Goal: Task Accomplishment & Management: Manage account settings

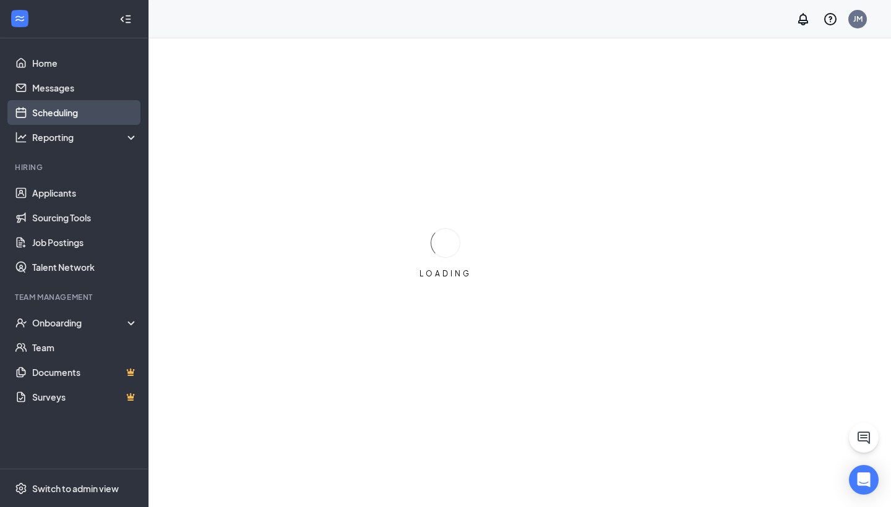
click at [94, 120] on link "Scheduling" at bounding box center [85, 112] width 106 height 25
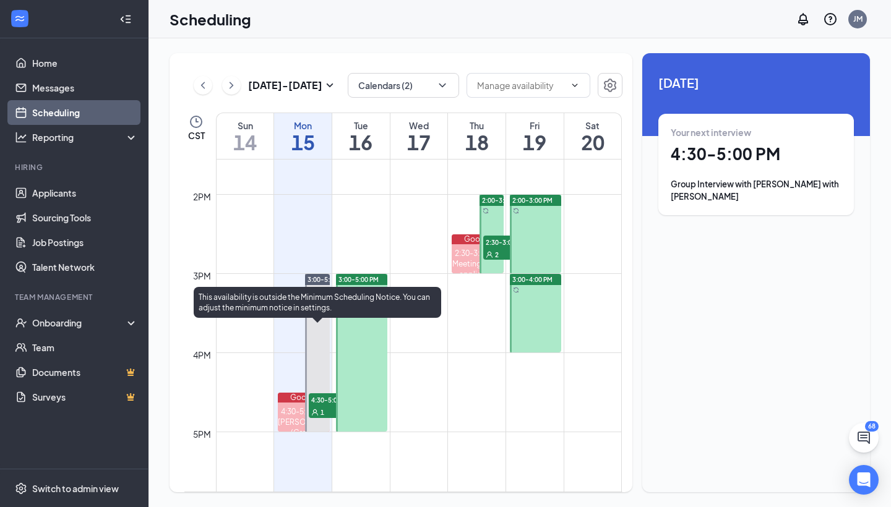
scroll to position [1085, 0]
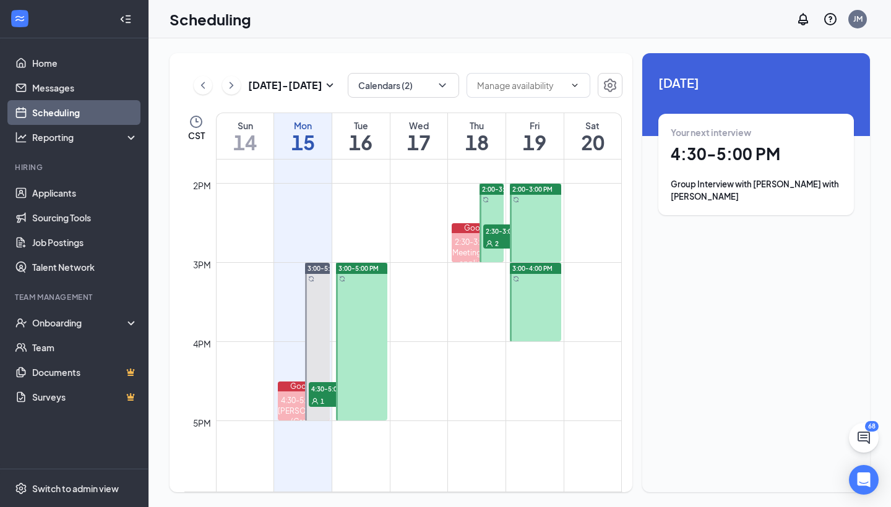
click at [317, 262] on div "3:00-5:00 PM 4:30-5:00 PM 1" at bounding box center [316, 341] width 27 height 158
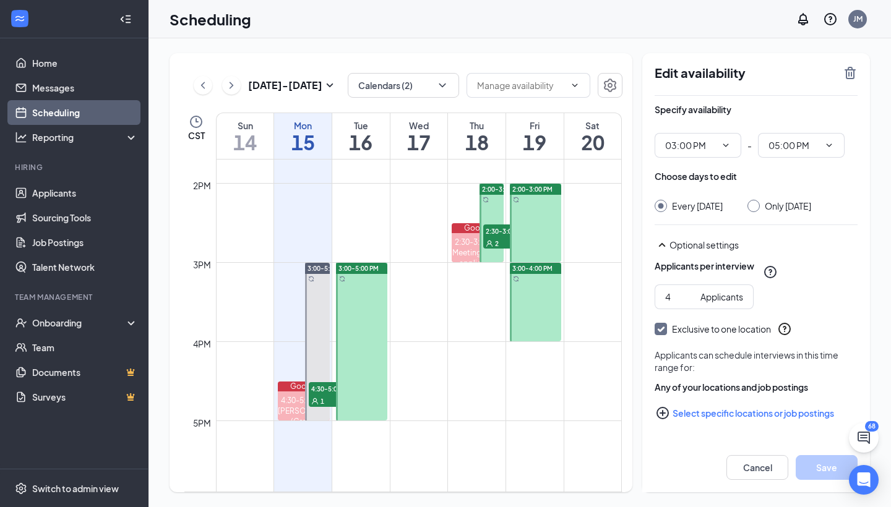
click at [846, 71] on icon "TrashOutline" at bounding box center [849, 73] width 11 height 12
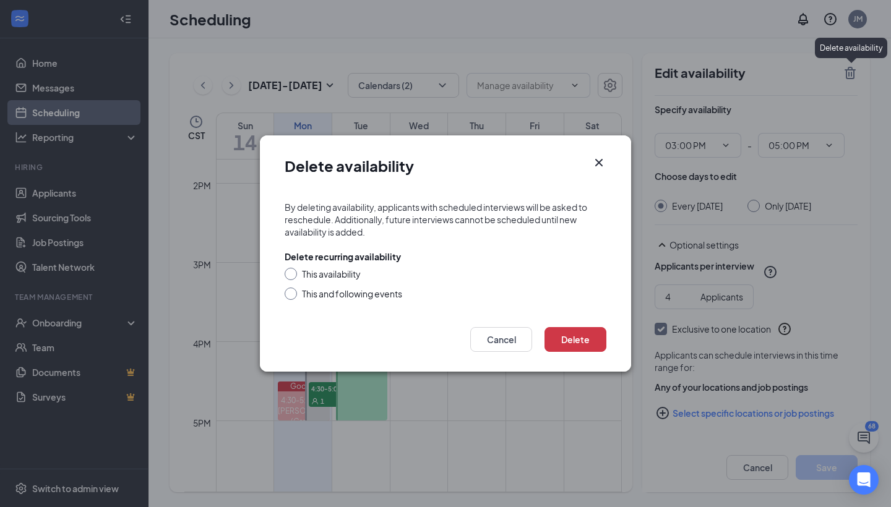
click at [325, 273] on div "This availability" at bounding box center [331, 274] width 59 height 12
click at [293, 273] on input "This availability" at bounding box center [289, 272] width 9 height 9
radio input "true"
click at [578, 332] on button "Delete" at bounding box center [575, 339] width 62 height 25
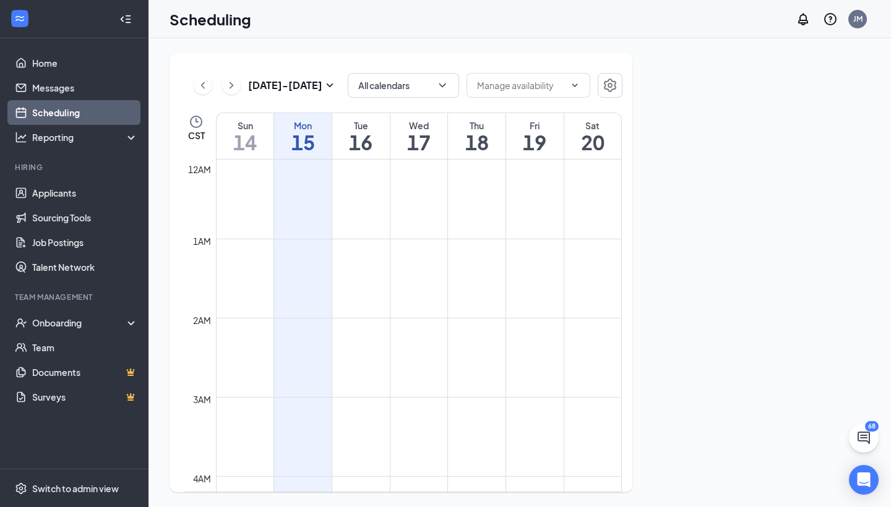
scroll to position [608, 0]
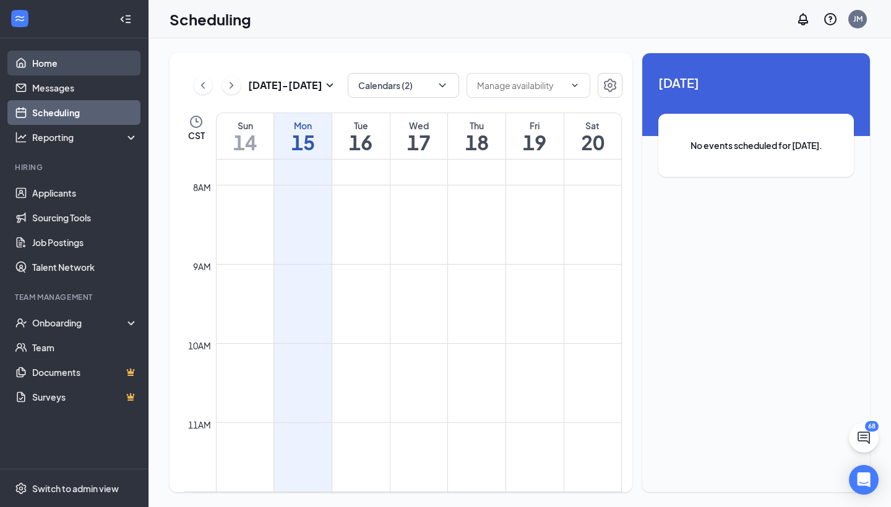
click at [61, 61] on link "Home" at bounding box center [85, 63] width 106 height 25
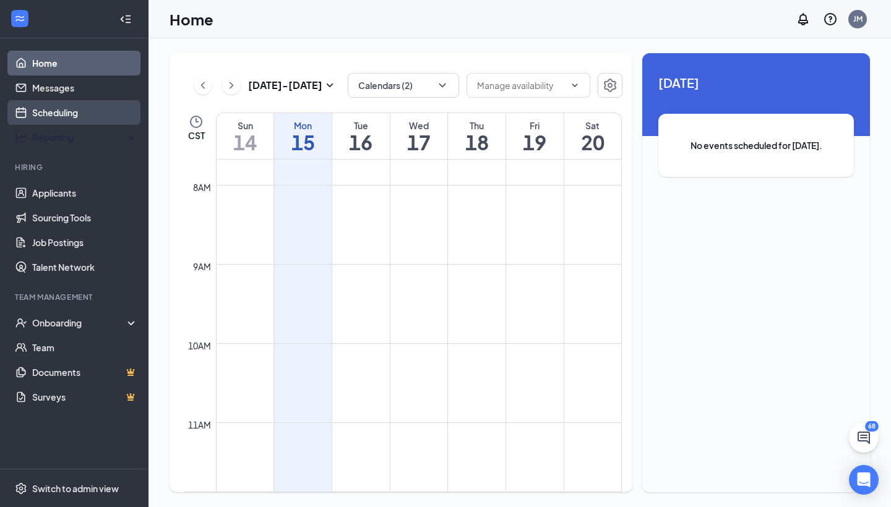
click at [52, 114] on link "Scheduling" at bounding box center [85, 112] width 106 height 25
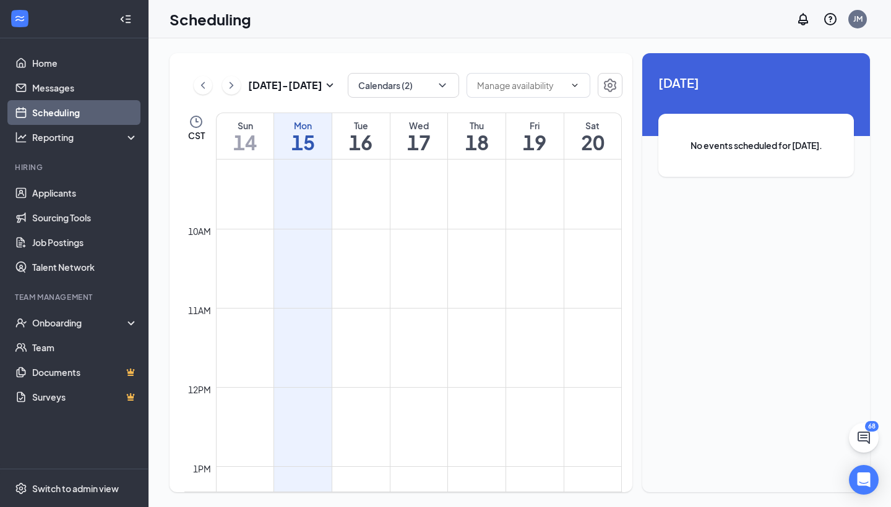
click at [202, 84] on icon "ChevronLeft" at bounding box center [203, 85] width 12 height 15
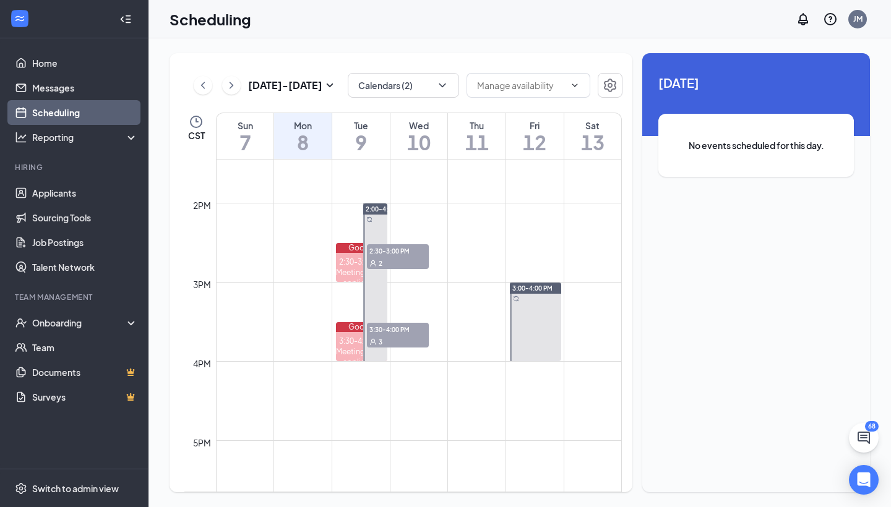
scroll to position [1070, 0]
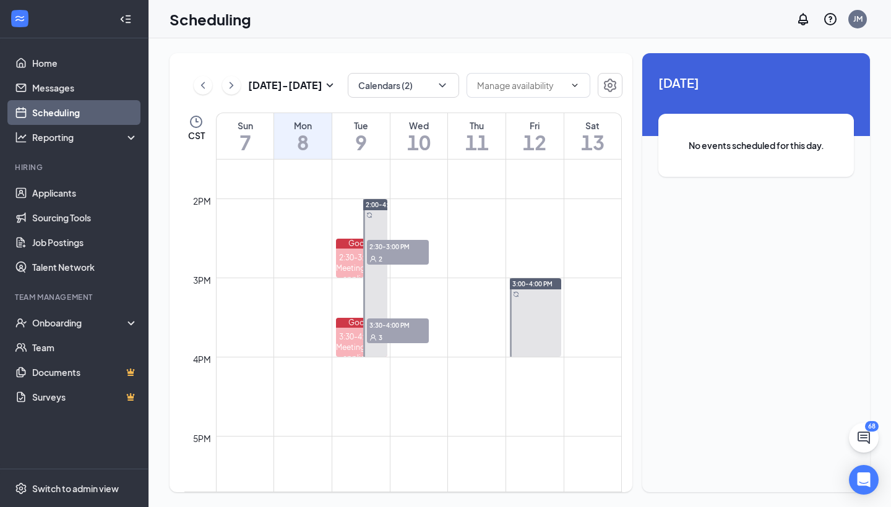
click at [377, 248] on span "2:30-3:00 PM" at bounding box center [398, 246] width 62 height 12
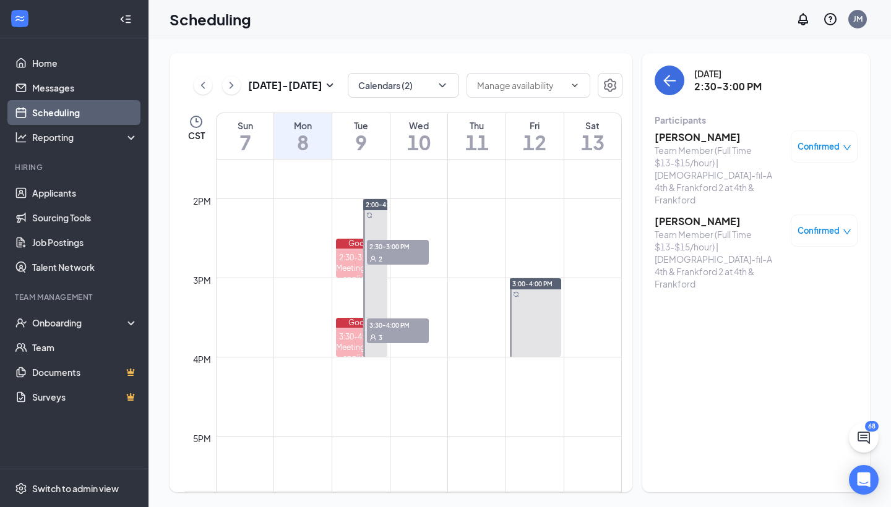
click at [413, 342] on div "3" at bounding box center [398, 337] width 62 height 12
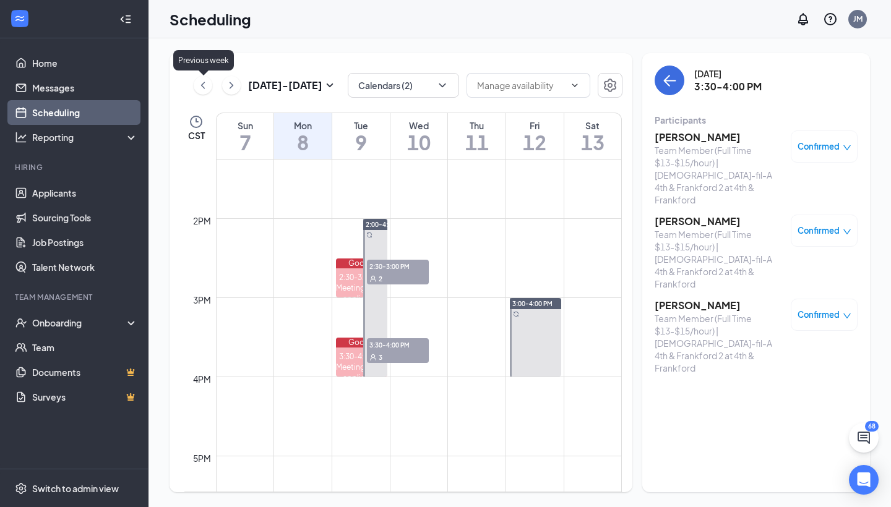
click at [204, 87] on icon "ChevronLeft" at bounding box center [203, 85] width 12 height 15
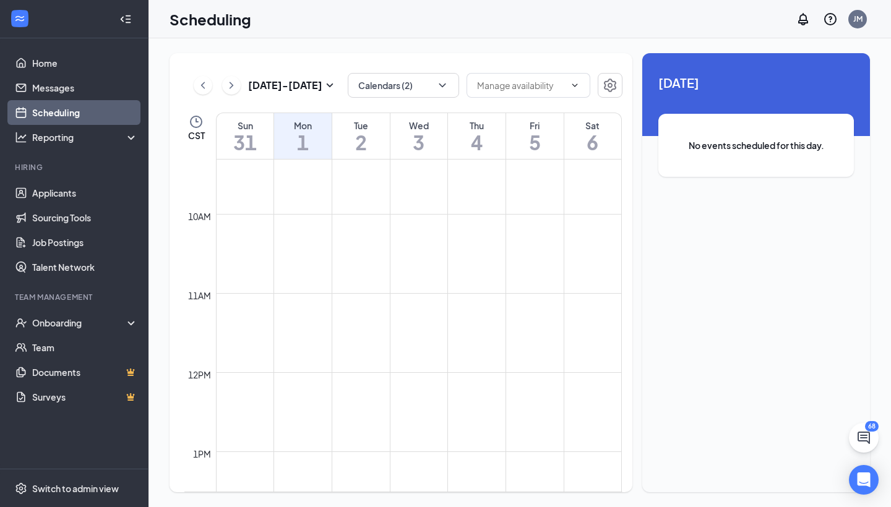
scroll to position [741, 0]
click at [230, 81] on icon "ChevronRight" at bounding box center [231, 85] width 12 height 15
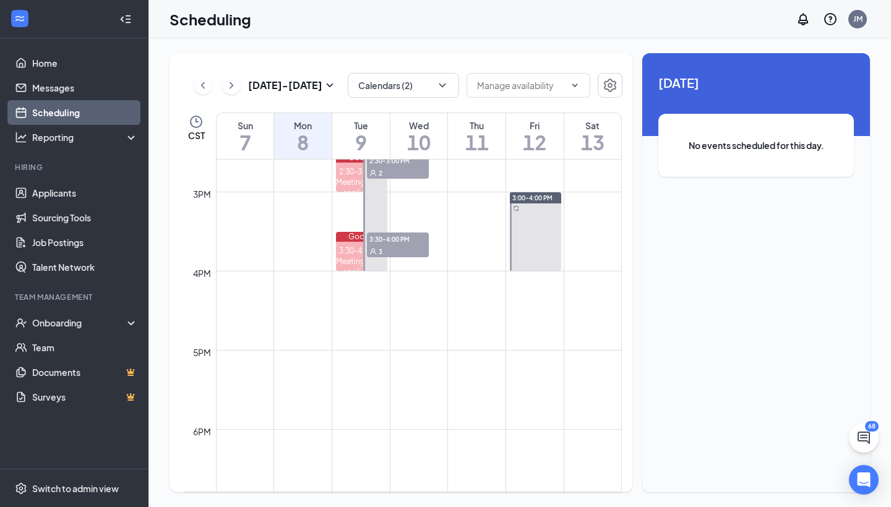
scroll to position [1152, 0]
click at [388, 176] on div "2" at bounding box center [398, 175] width 62 height 12
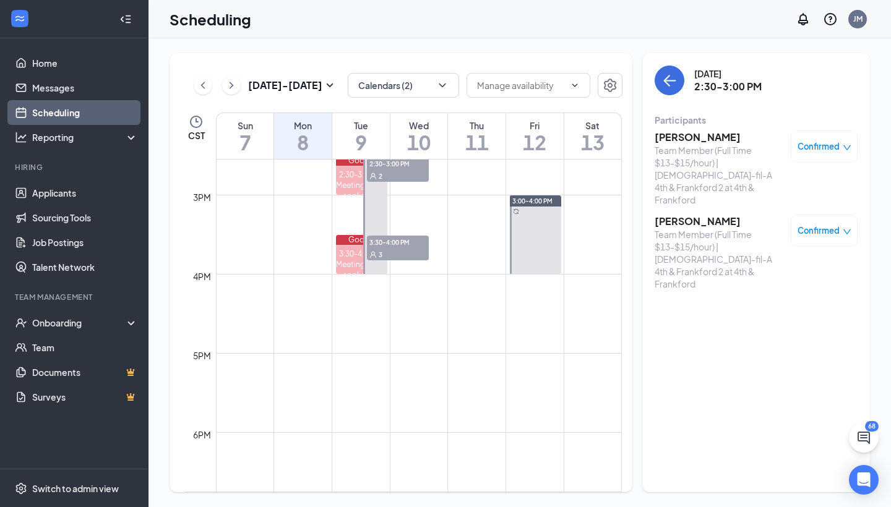
click at [401, 257] on div "3" at bounding box center [398, 254] width 62 height 12
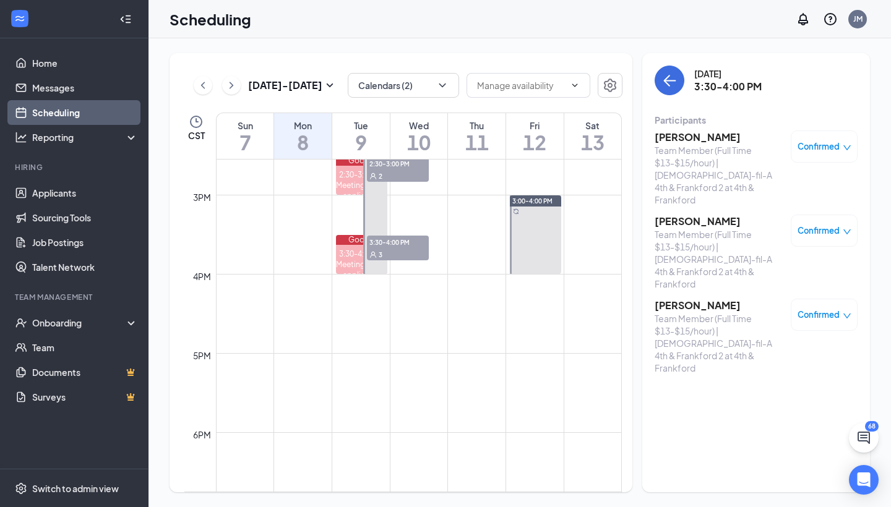
click at [695, 215] on h3 "[PERSON_NAME]" at bounding box center [719, 222] width 130 height 14
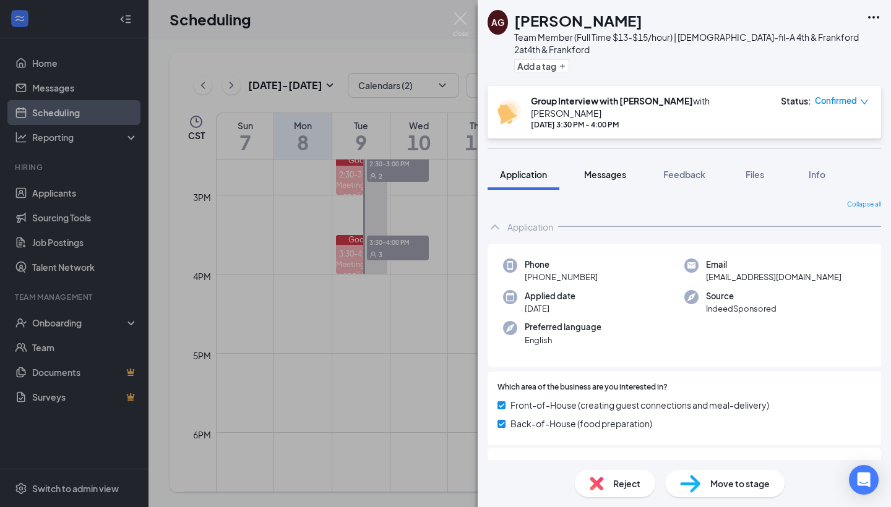
click at [608, 173] on button "Messages" at bounding box center [605, 174] width 67 height 31
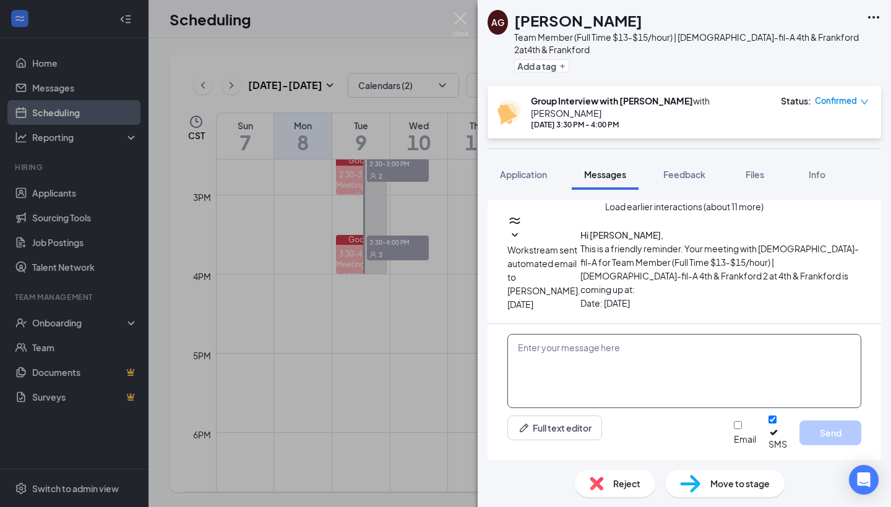
click at [558, 359] on textarea at bounding box center [684, 371] width 354 height 74
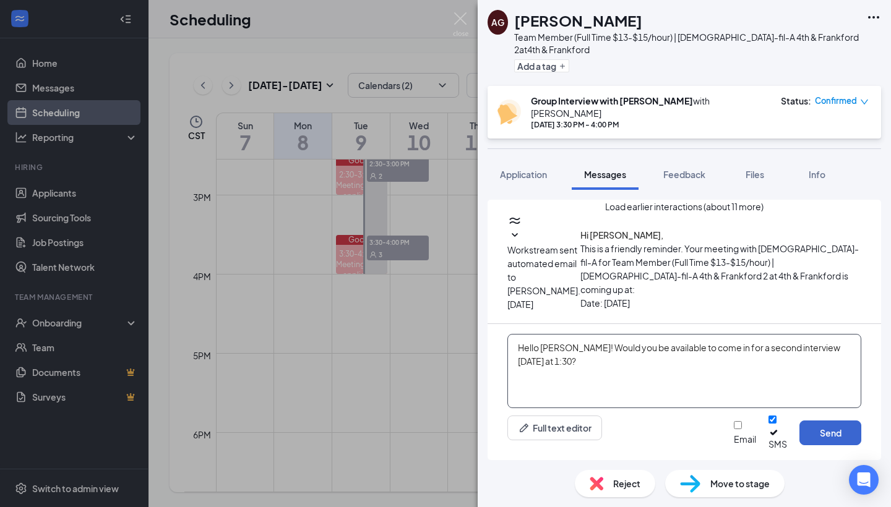
type textarea "Hello [PERSON_NAME]! Would you be available to come in for a second interview […"
click at [831, 440] on button "Send" at bounding box center [830, 433] width 62 height 25
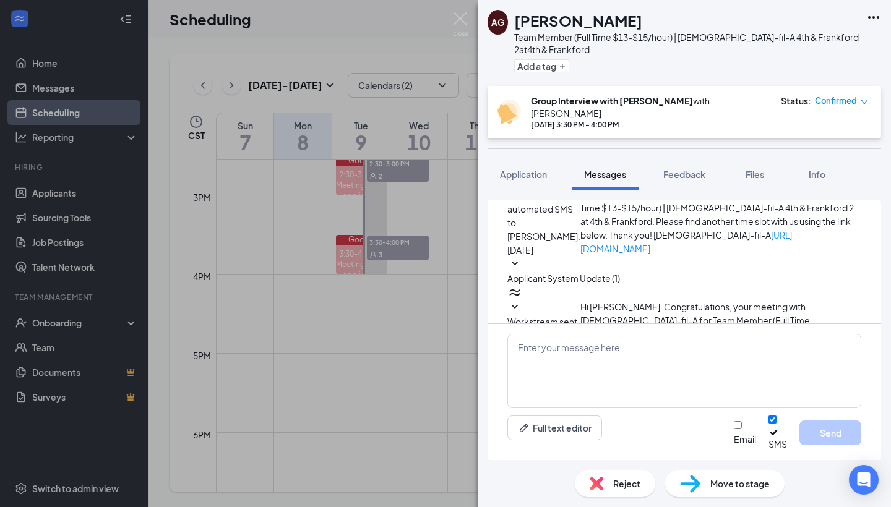
scroll to position [534, 0]
click at [385, 19] on div "AG [PERSON_NAME] Team Member (Full Time $13-$15/hour) | [DEMOGRAPHIC_DATA]-fil-…" at bounding box center [445, 253] width 891 height 507
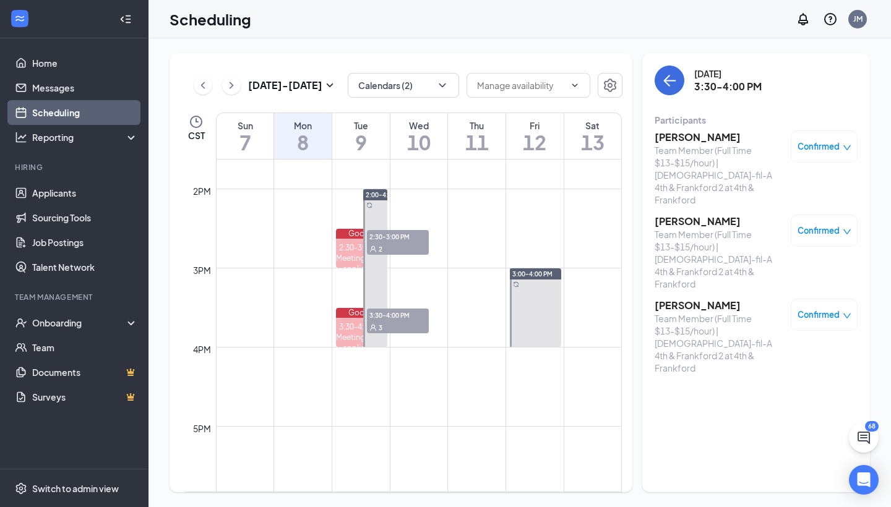
scroll to position [1078, 0]
click at [400, 240] on span "2:30-3:00 PM" at bounding box center [398, 237] width 62 height 12
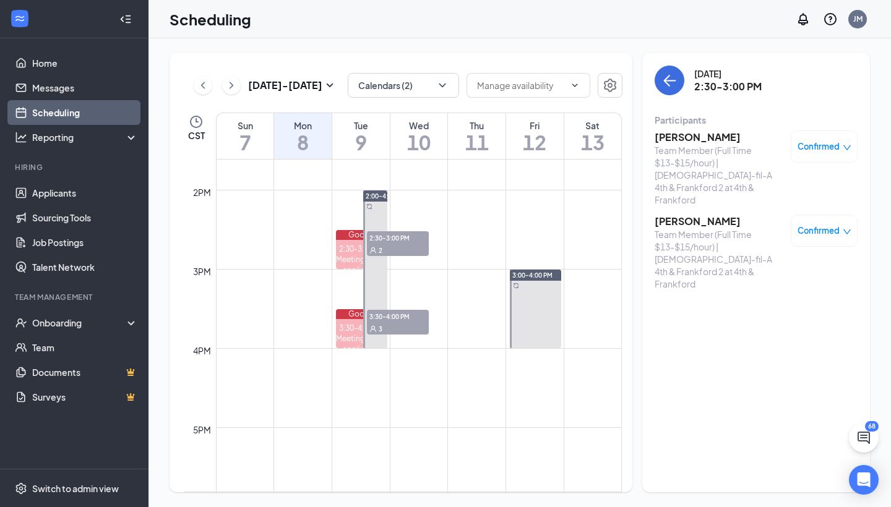
click at [673, 215] on h3 "[PERSON_NAME]" at bounding box center [719, 222] width 130 height 14
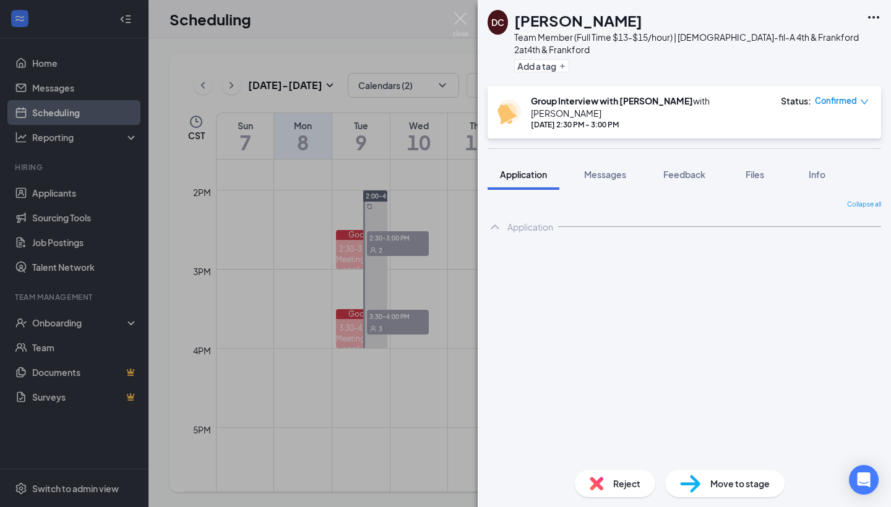
click at [428, 382] on div "DC [PERSON_NAME] Team Member (Full Time $13-$15/hour) | [DEMOGRAPHIC_DATA]-fil-…" at bounding box center [445, 253] width 891 height 507
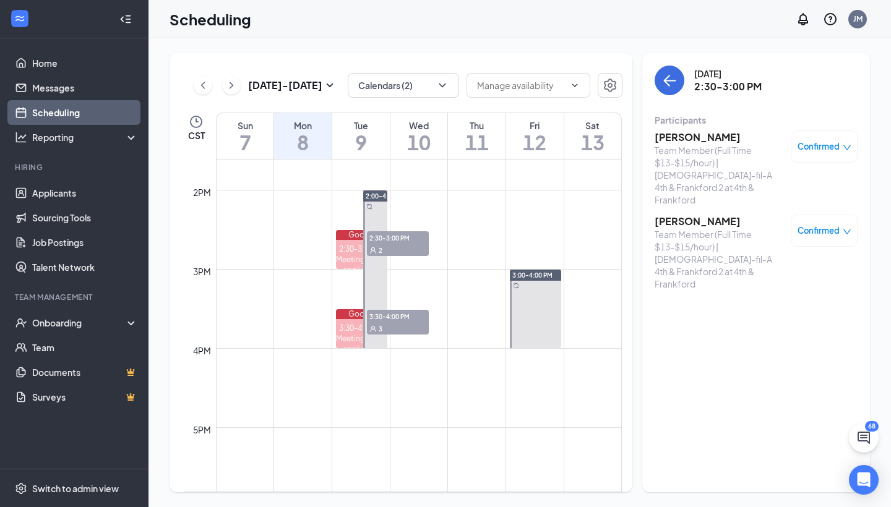
click at [667, 147] on div "Team Member (Full Time $13-$15/hour) | [DEMOGRAPHIC_DATA]-fil-A 4th & Frankford…" at bounding box center [719, 175] width 130 height 62
click at [690, 135] on h3 "[PERSON_NAME]" at bounding box center [719, 138] width 130 height 14
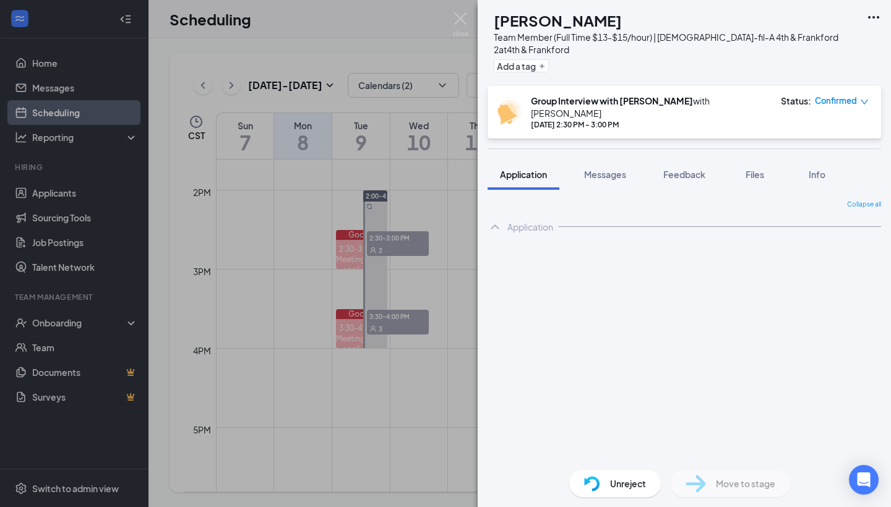
click at [416, 407] on div "[PERSON_NAME] [PERSON_NAME] Team Member (Full Time $13-$15/hour) | [DEMOGRAPHIC…" at bounding box center [445, 253] width 891 height 507
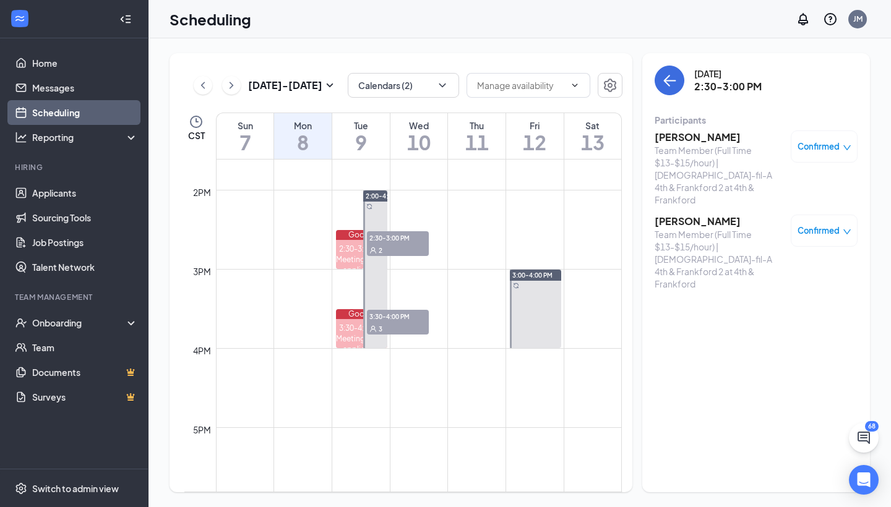
click at [406, 324] on div "3" at bounding box center [398, 328] width 62 height 12
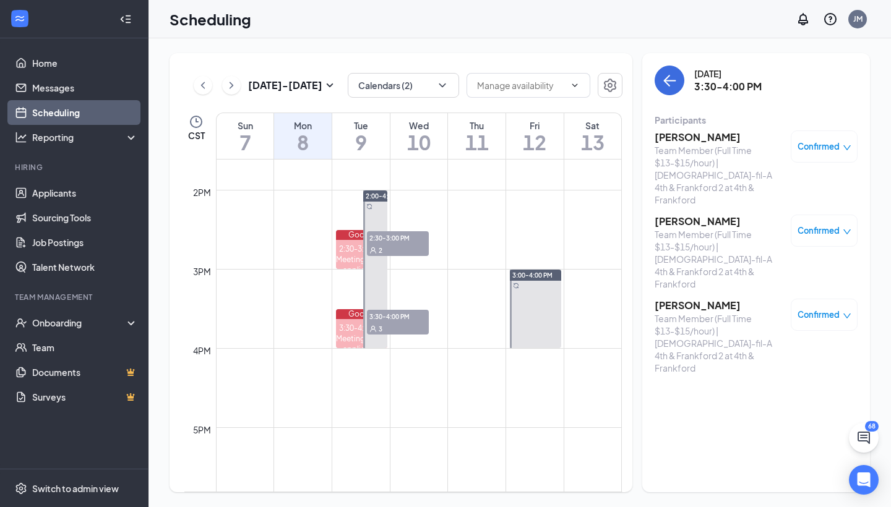
click at [682, 143] on h3 "[PERSON_NAME]" at bounding box center [719, 138] width 130 height 14
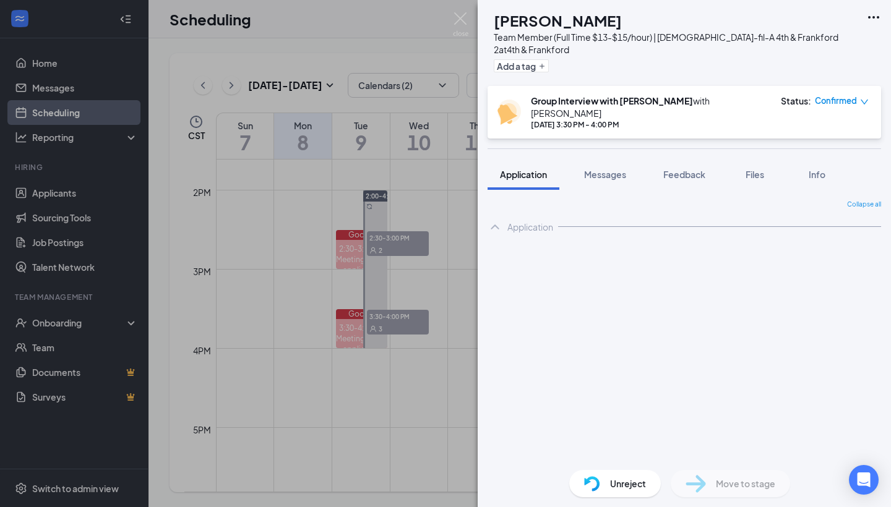
click at [419, 453] on div "DG [PERSON_NAME] Team Member (Full Time $13-$15/hour) | [DEMOGRAPHIC_DATA]-fil-…" at bounding box center [445, 253] width 891 height 507
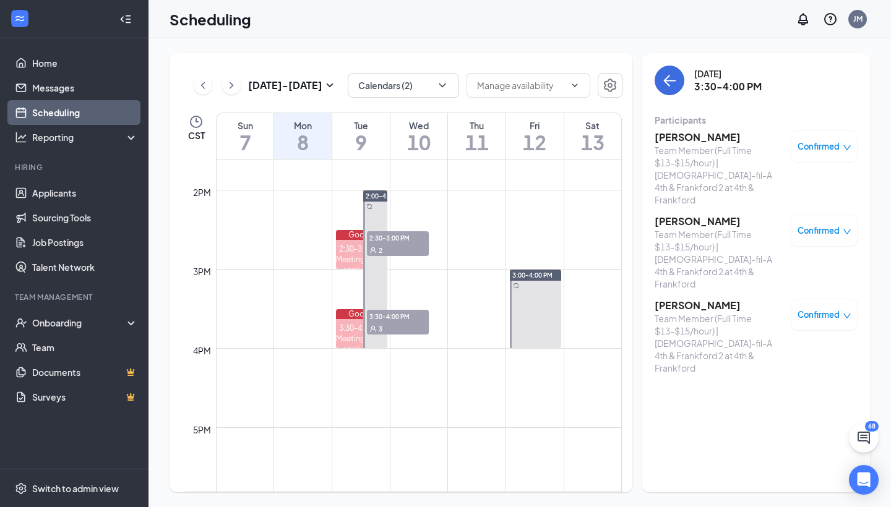
click at [699, 249] on div "[PERSON_NAME] Team Member (Full Time $13-$15/hour) | [DEMOGRAPHIC_DATA]-fil-A 4…" at bounding box center [755, 252] width 203 height 252
click at [695, 299] on h3 "[PERSON_NAME]" at bounding box center [719, 306] width 130 height 14
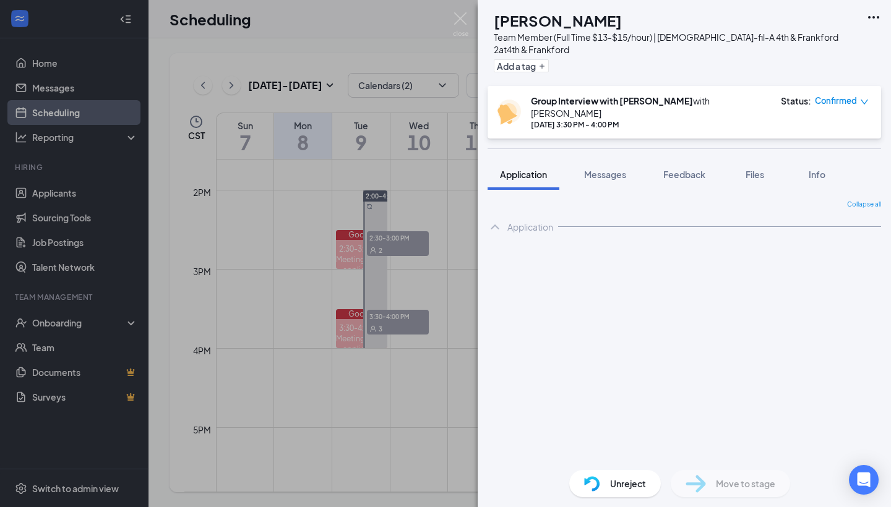
click at [421, 350] on div "[PERSON_NAME] [PERSON_NAME] Team Member (Full Time $13-$15/hour) | [DEMOGRAPHIC…" at bounding box center [445, 253] width 891 height 507
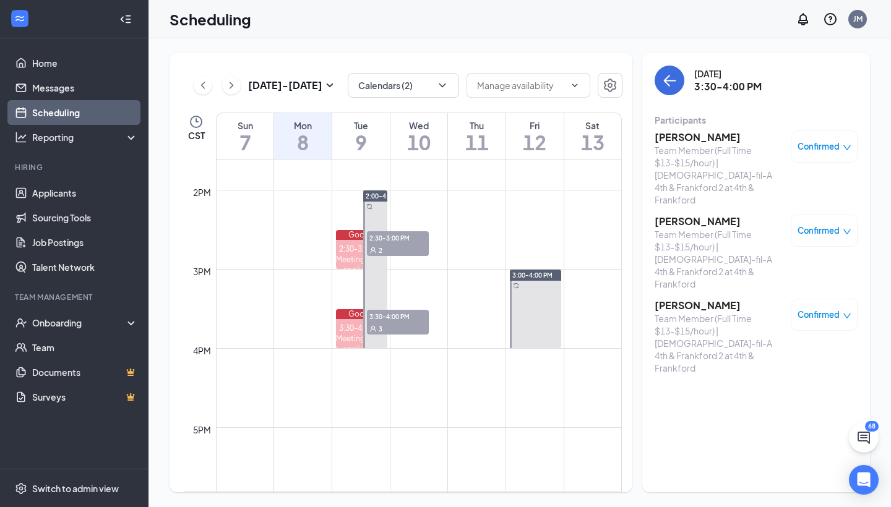
click at [404, 232] on span "2:30-3:00 PM" at bounding box center [398, 237] width 62 height 12
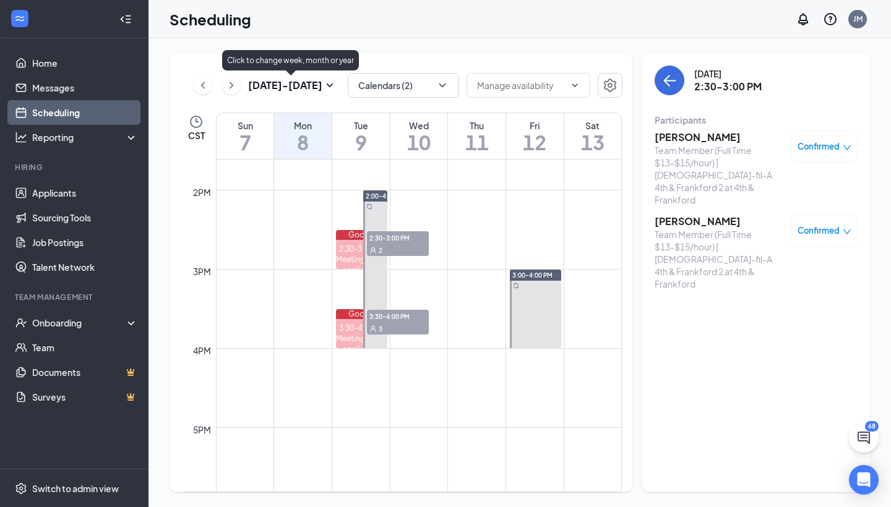
click at [230, 90] on icon "ChevronRight" at bounding box center [231, 85] width 12 height 15
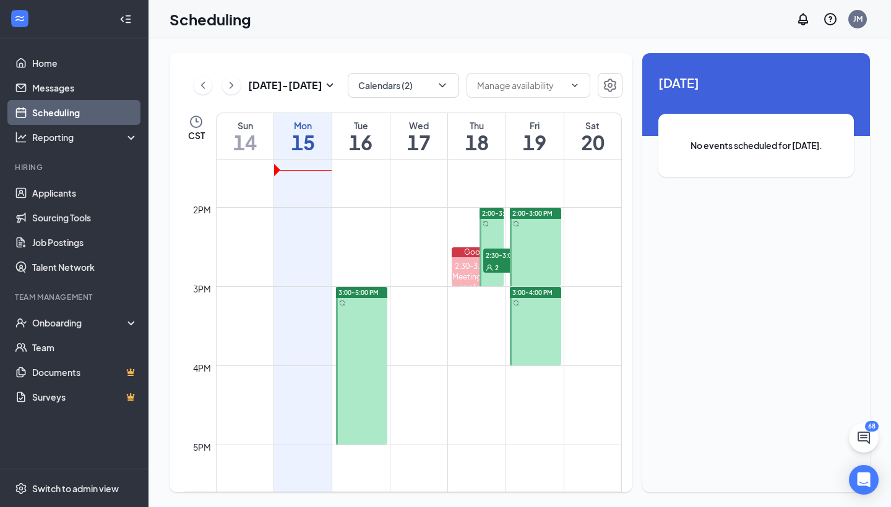
scroll to position [1060, 0]
drag, startPoint x: 348, startPoint y: 213, endPoint x: 351, endPoint y: 268, distance: 54.6
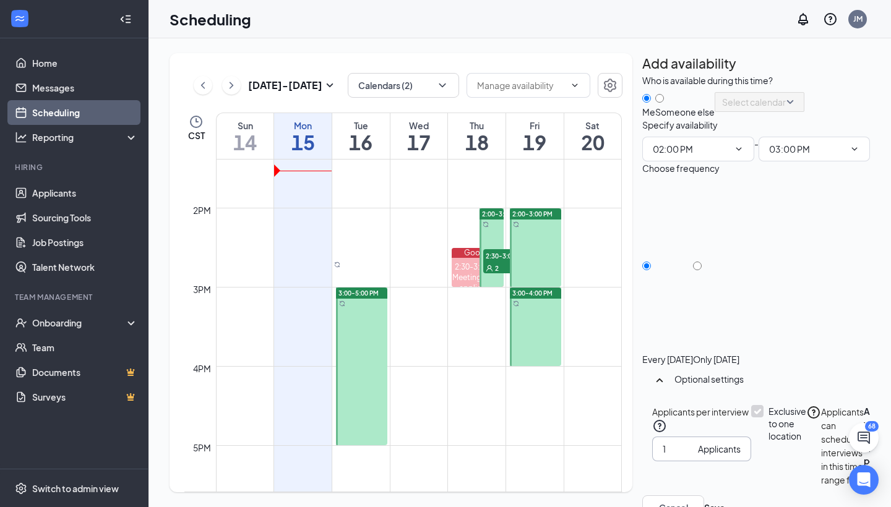
click at [687, 437] on span "1 Applicants" at bounding box center [701, 449] width 99 height 25
click at [688, 442] on input "2" at bounding box center [678, 449] width 30 height 14
click at [688, 442] on input "3" at bounding box center [678, 449] width 30 height 14
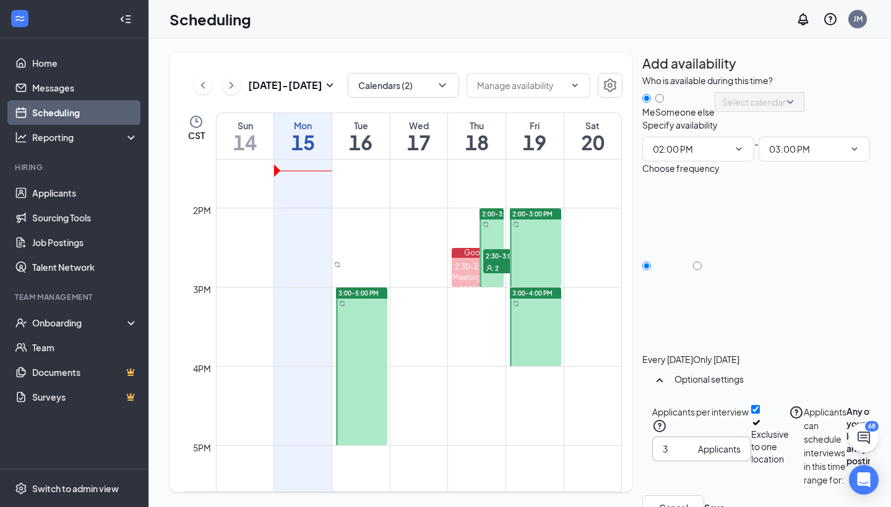
type input "4"
click at [688, 442] on input "4" at bounding box center [678, 449] width 30 height 14
click at [725, 501] on button "Save" at bounding box center [714, 508] width 21 height 14
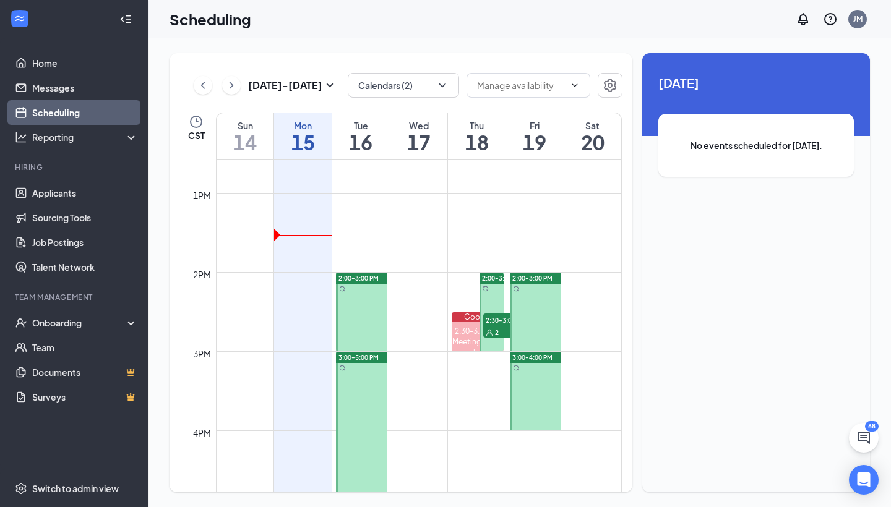
scroll to position [997, 0]
